Goal: Navigation & Orientation: Find specific page/section

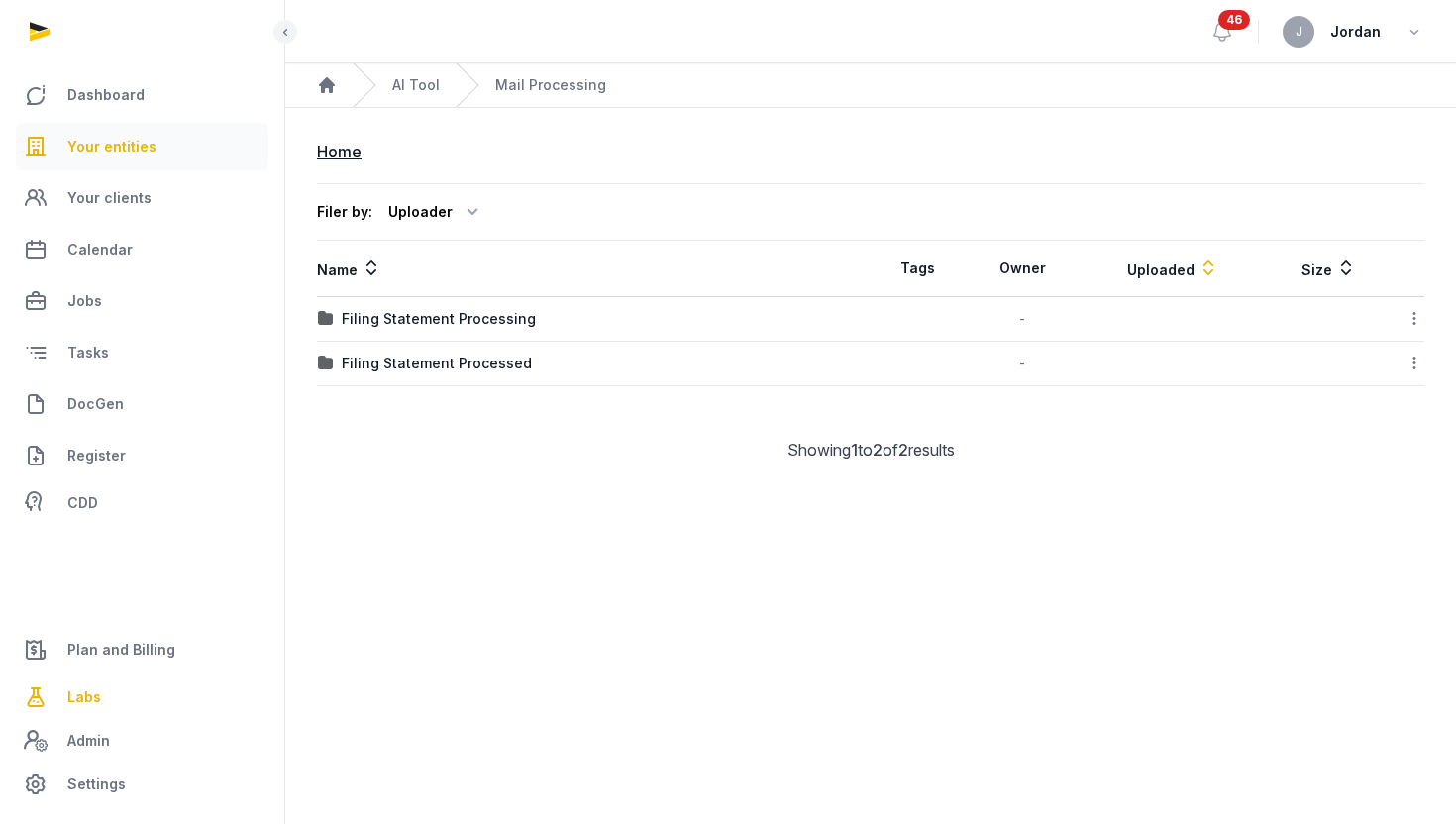
click at [109, 128] on link "Your entities" at bounding box center [142, 147] width 253 height 48
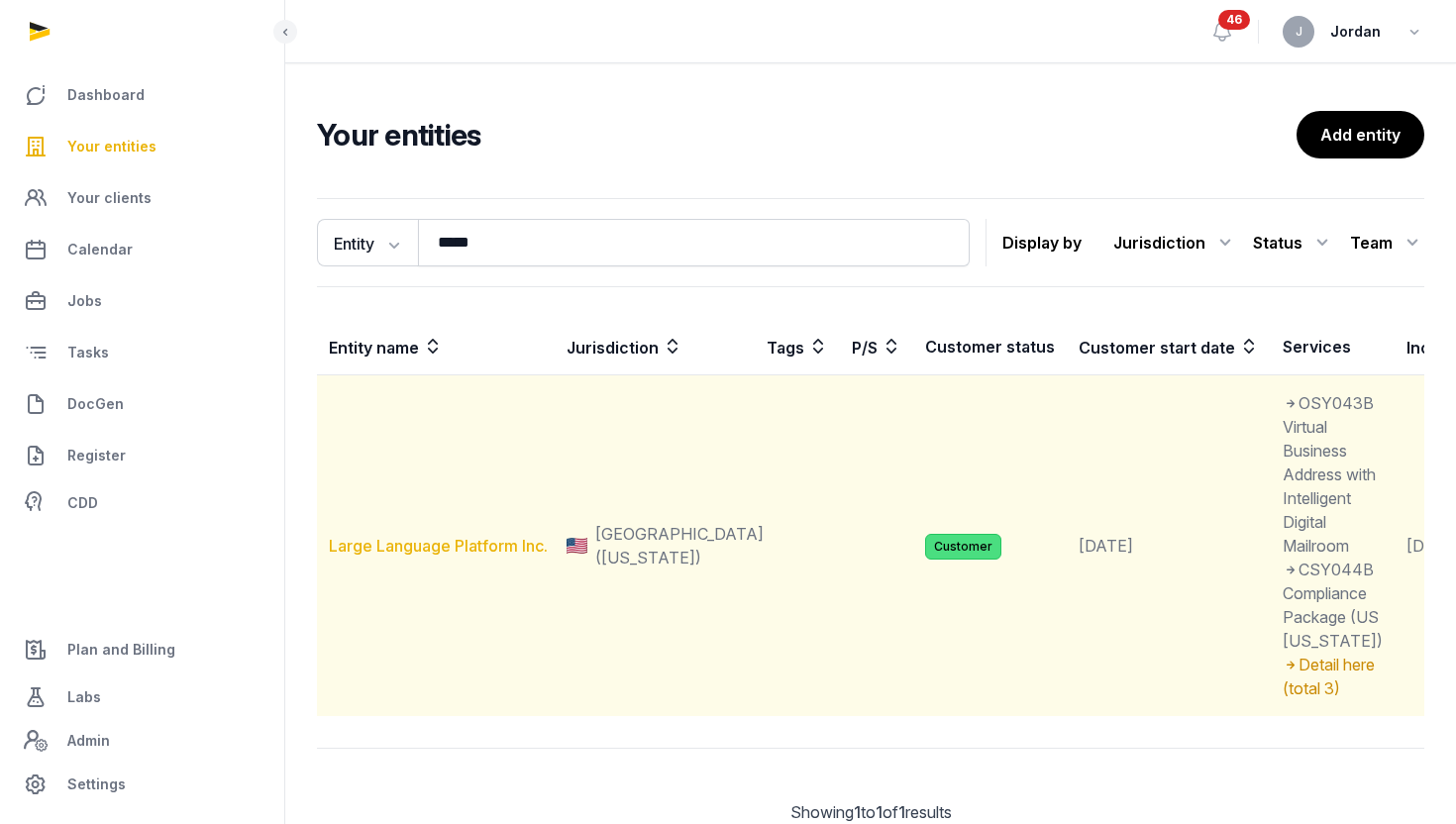
click at [427, 556] on link "Large Language Platform Inc." at bounding box center [438, 546] width 219 height 20
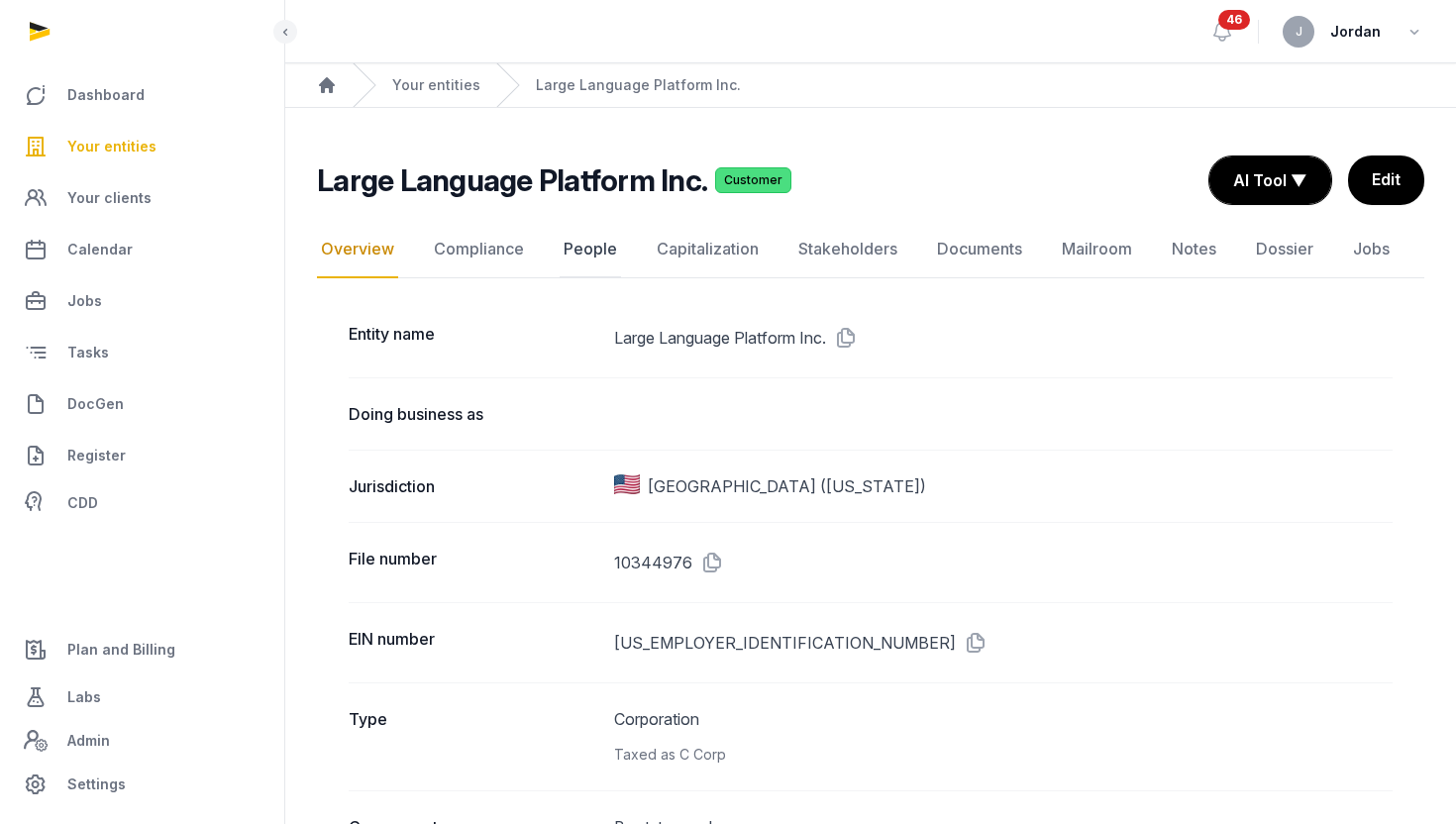
click at [560, 240] on link "People" at bounding box center [590, 249] width 61 height 57
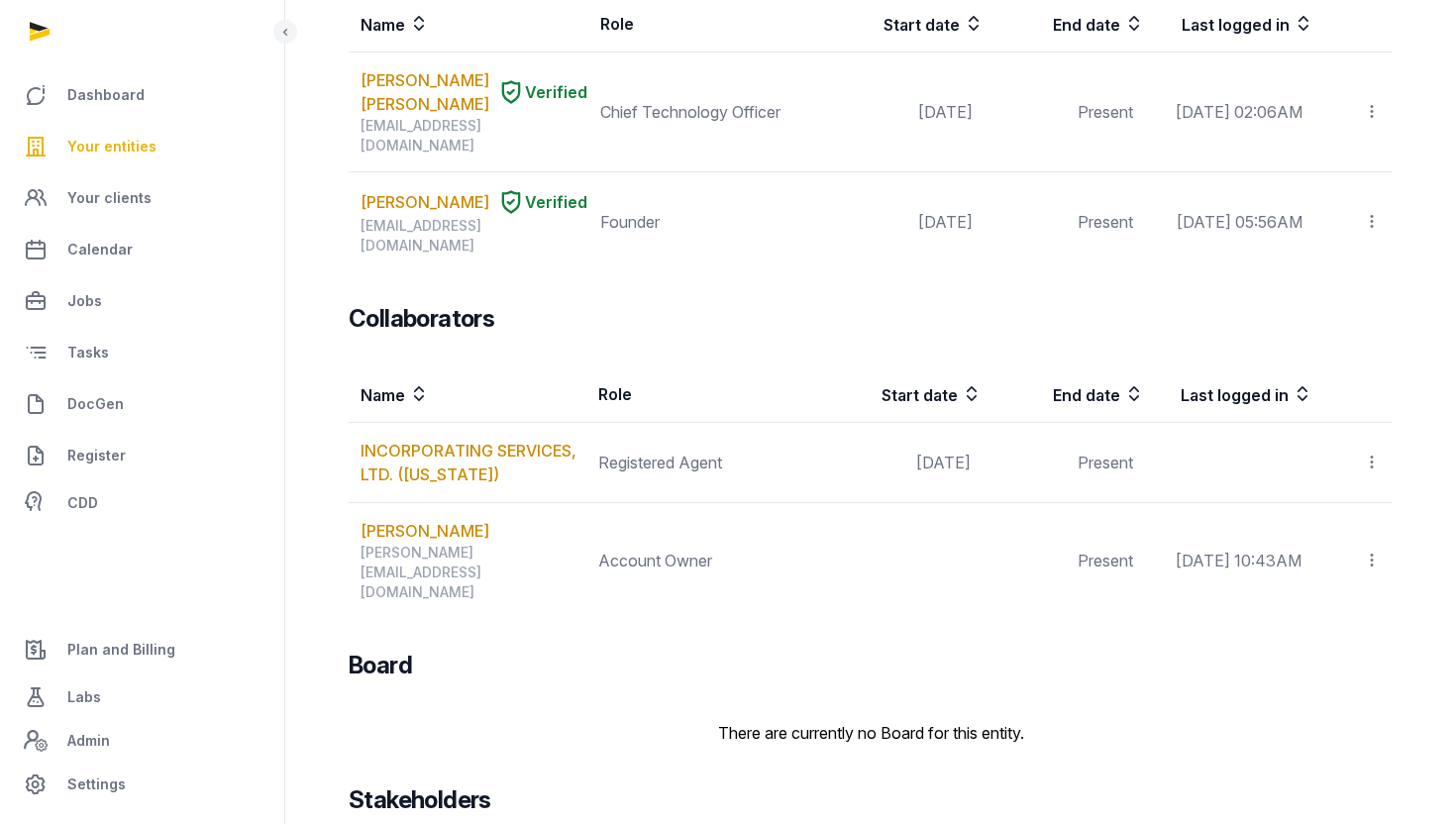
scroll to position [376, 0]
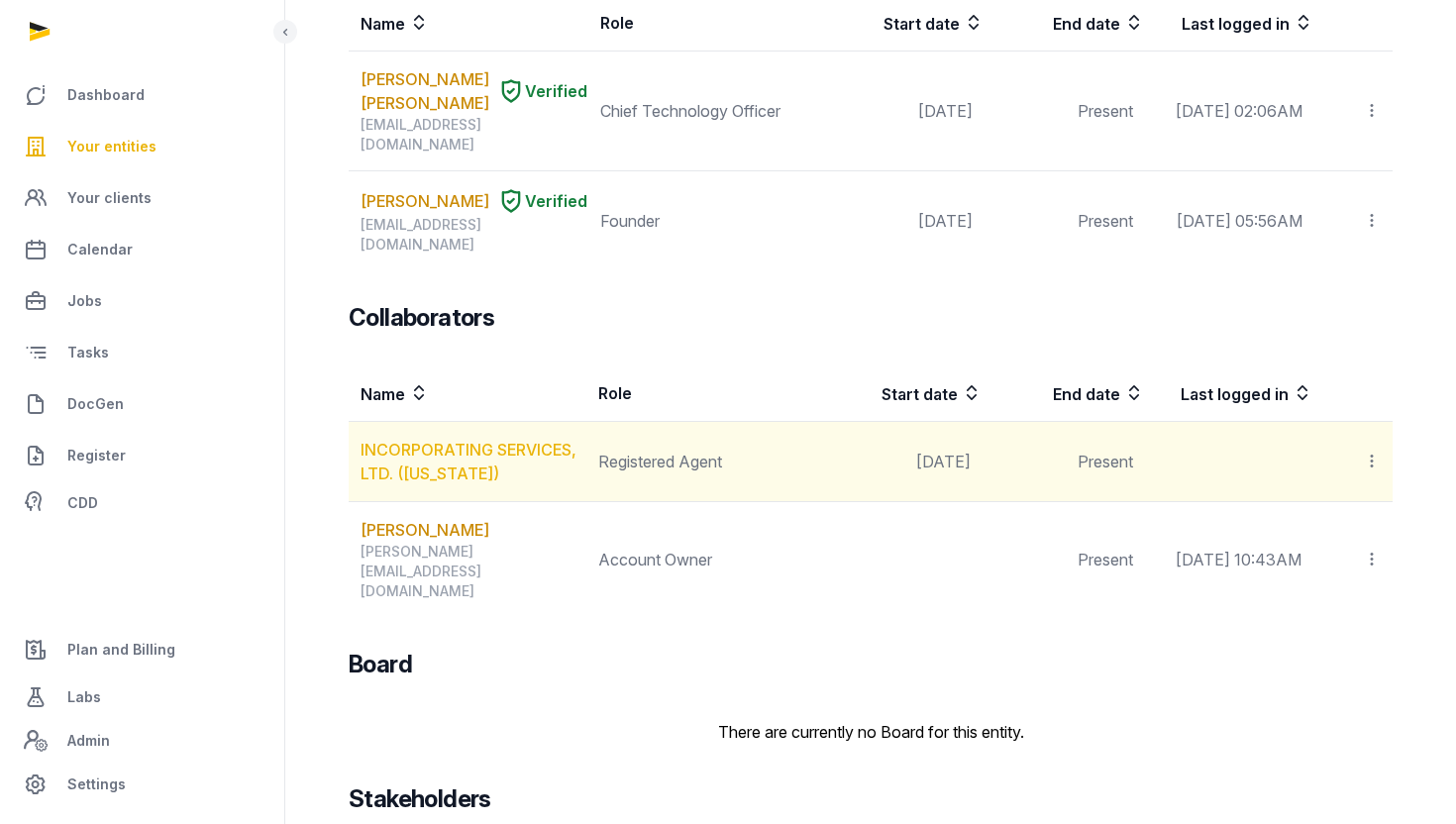
click at [494, 457] on link "INCORPORATING SERVICES, LTD. ([US_STATE])" at bounding box center [469, 462] width 216 height 44
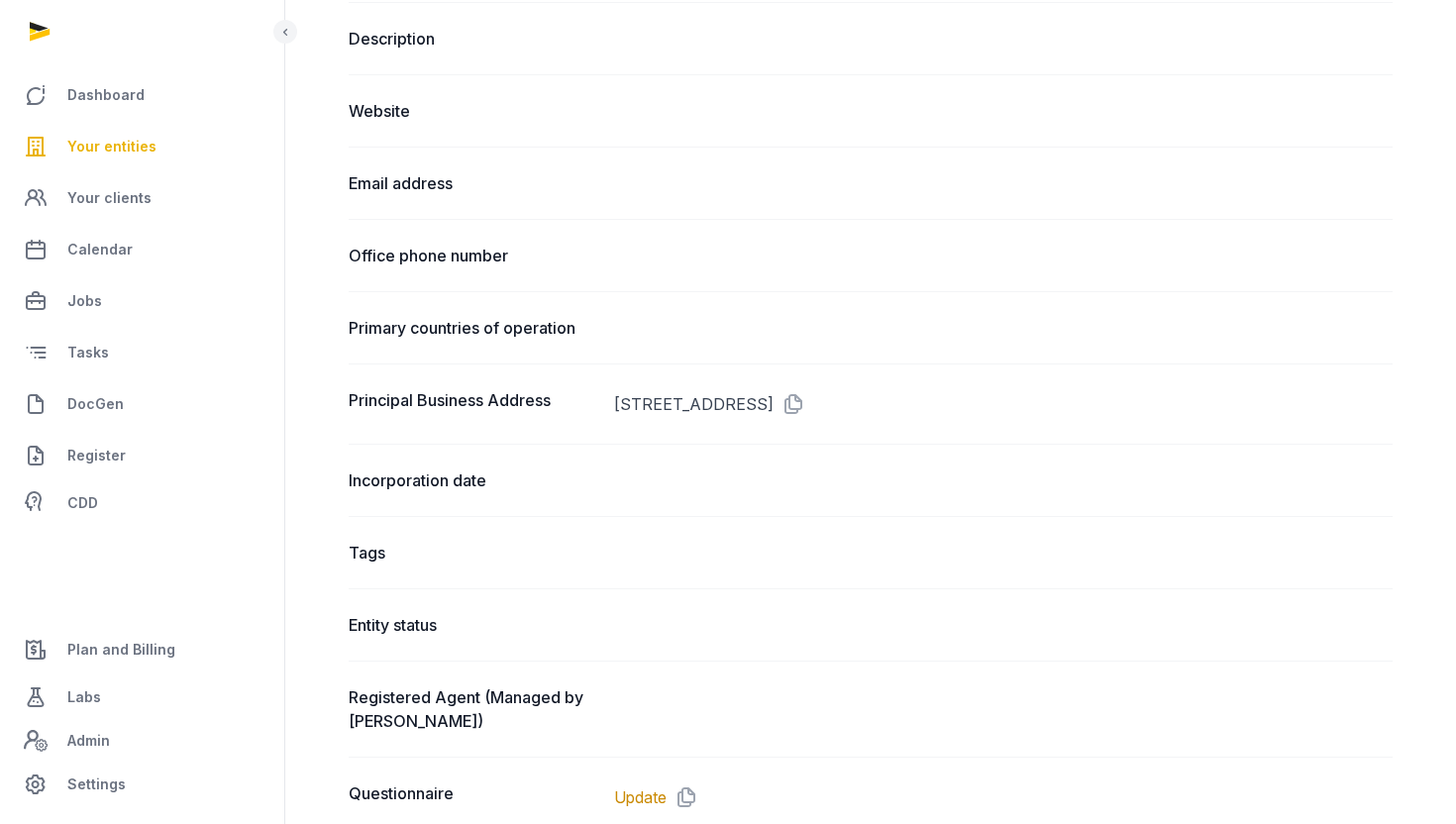
scroll to position [955, 0]
